Goal: Information Seeking & Learning: Learn about a topic

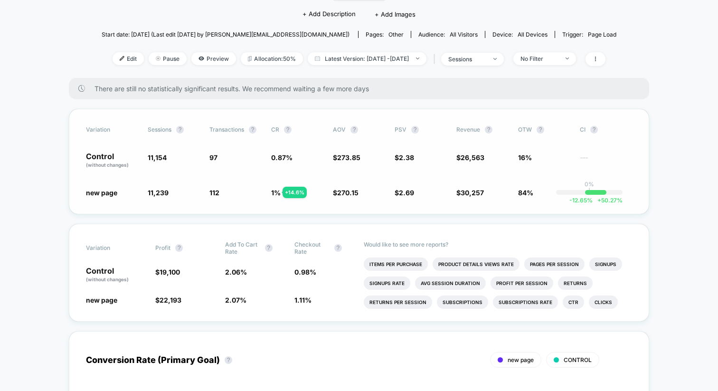
scroll to position [35, 0]
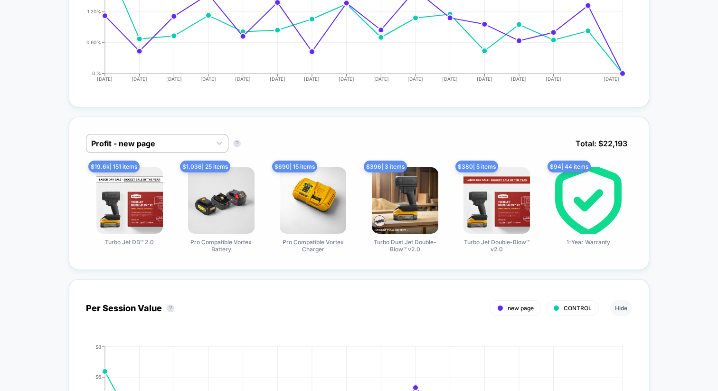
scroll to position [546, 0]
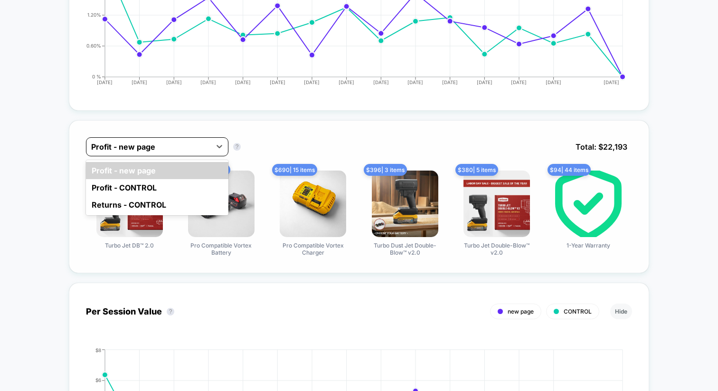
click at [183, 147] on div at bounding box center [148, 146] width 115 height 11
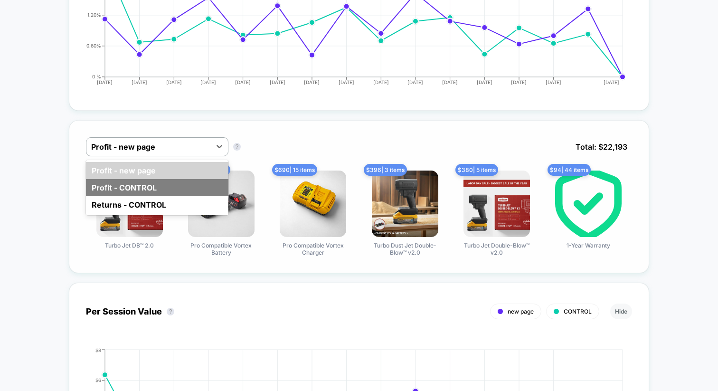
click at [174, 189] on div "Profit - CONTROL" at bounding box center [157, 187] width 143 height 17
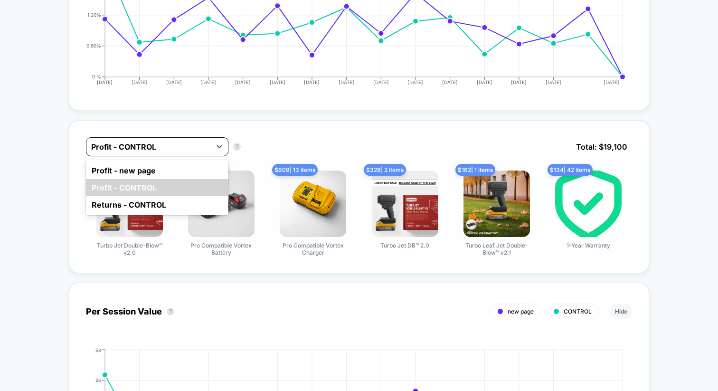
click at [189, 143] on div at bounding box center [148, 146] width 115 height 11
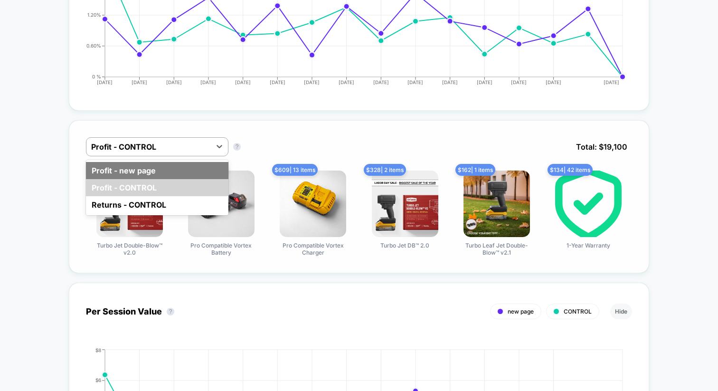
click at [178, 166] on div "Profit - new page" at bounding box center [157, 170] width 143 height 17
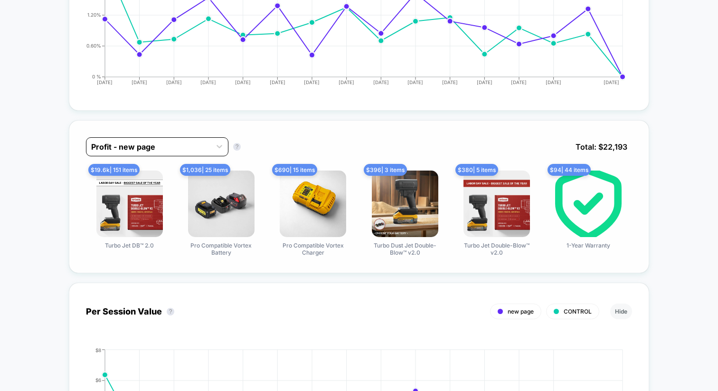
click at [185, 146] on div at bounding box center [148, 146] width 115 height 11
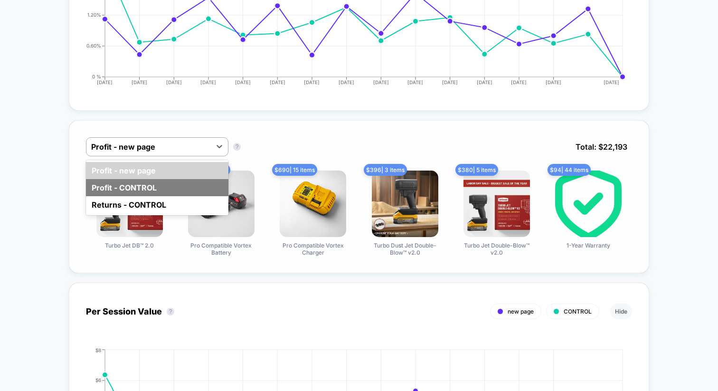
click at [176, 183] on div "Profit - CONTROL" at bounding box center [157, 187] width 143 height 17
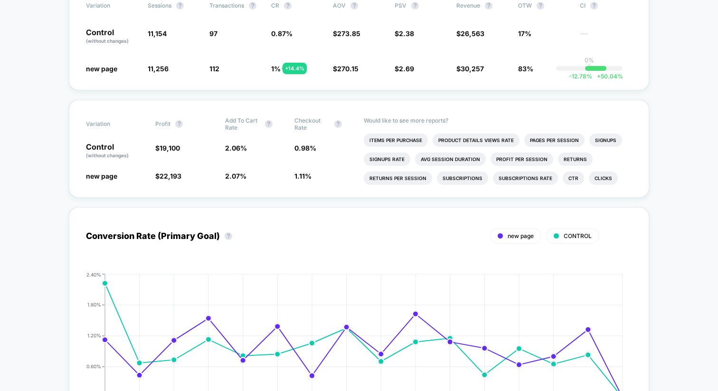
scroll to position [119, 0]
